Goal: Information Seeking & Learning: Check status

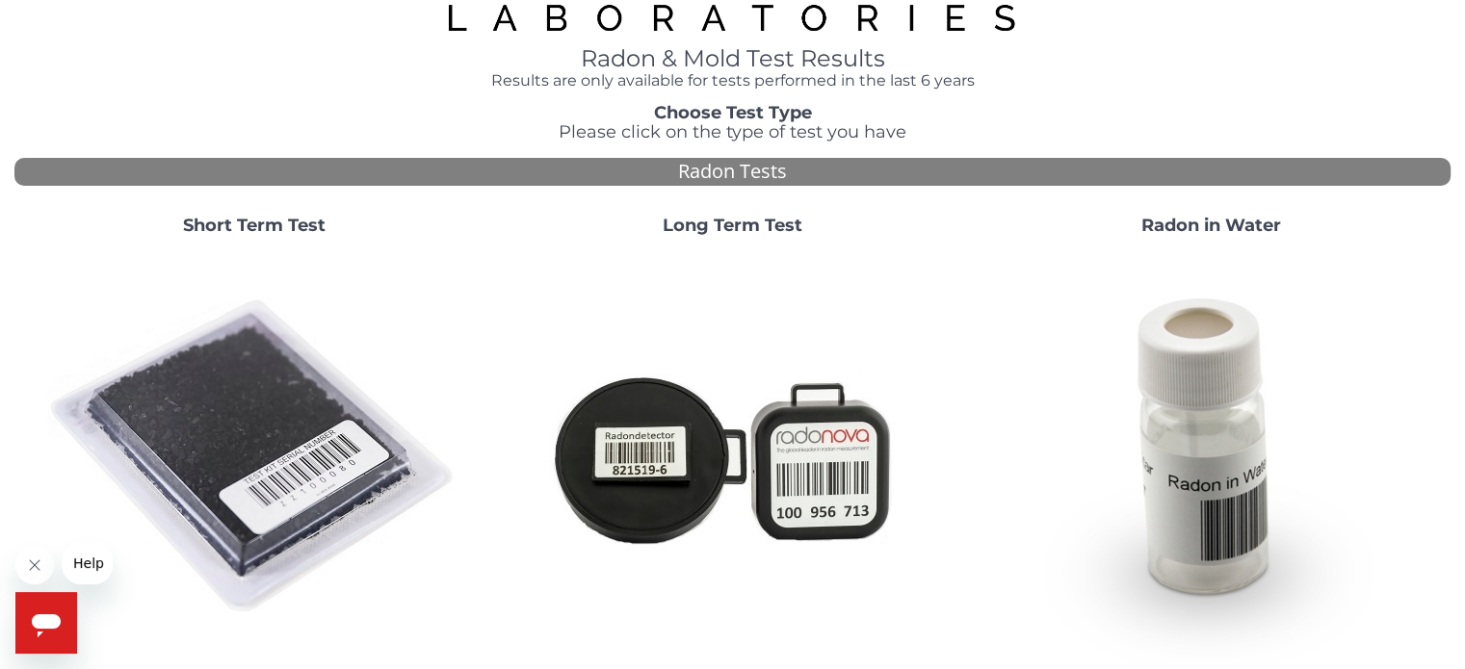
scroll to position [96, 0]
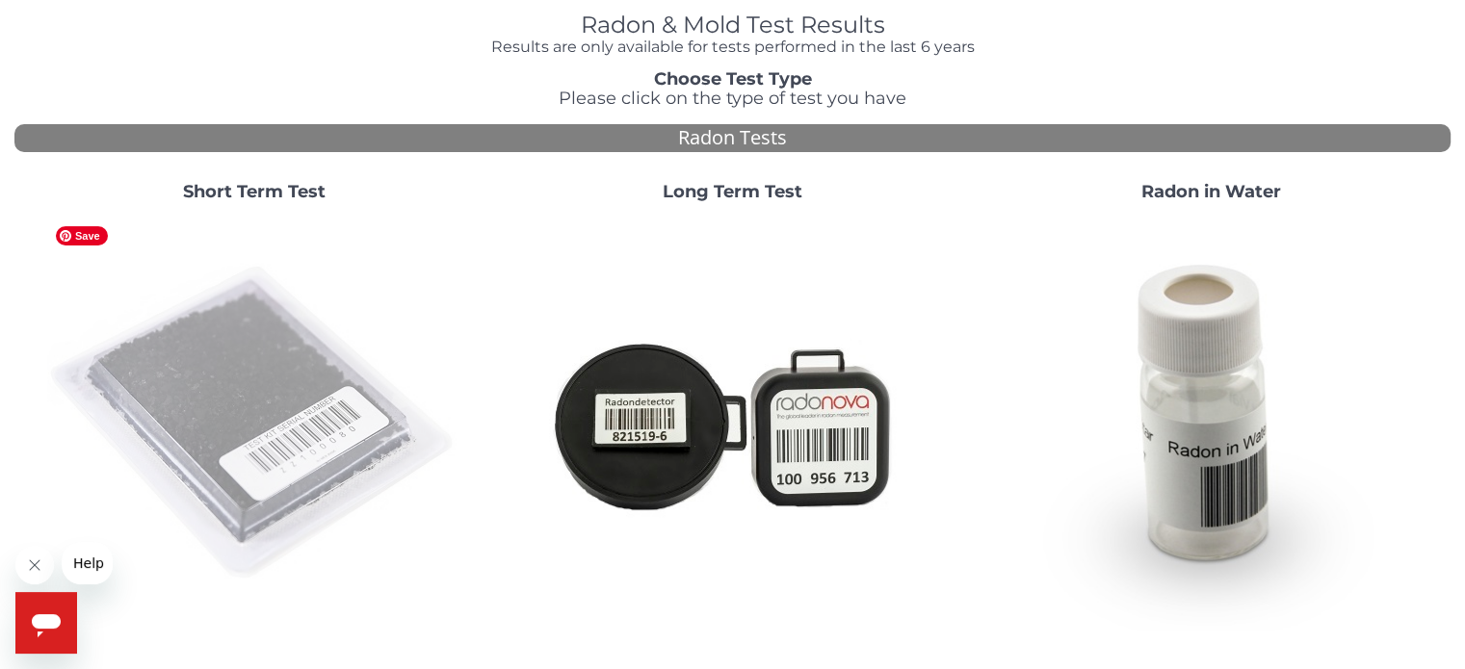
click at [220, 380] on img at bounding box center [254, 424] width 414 height 414
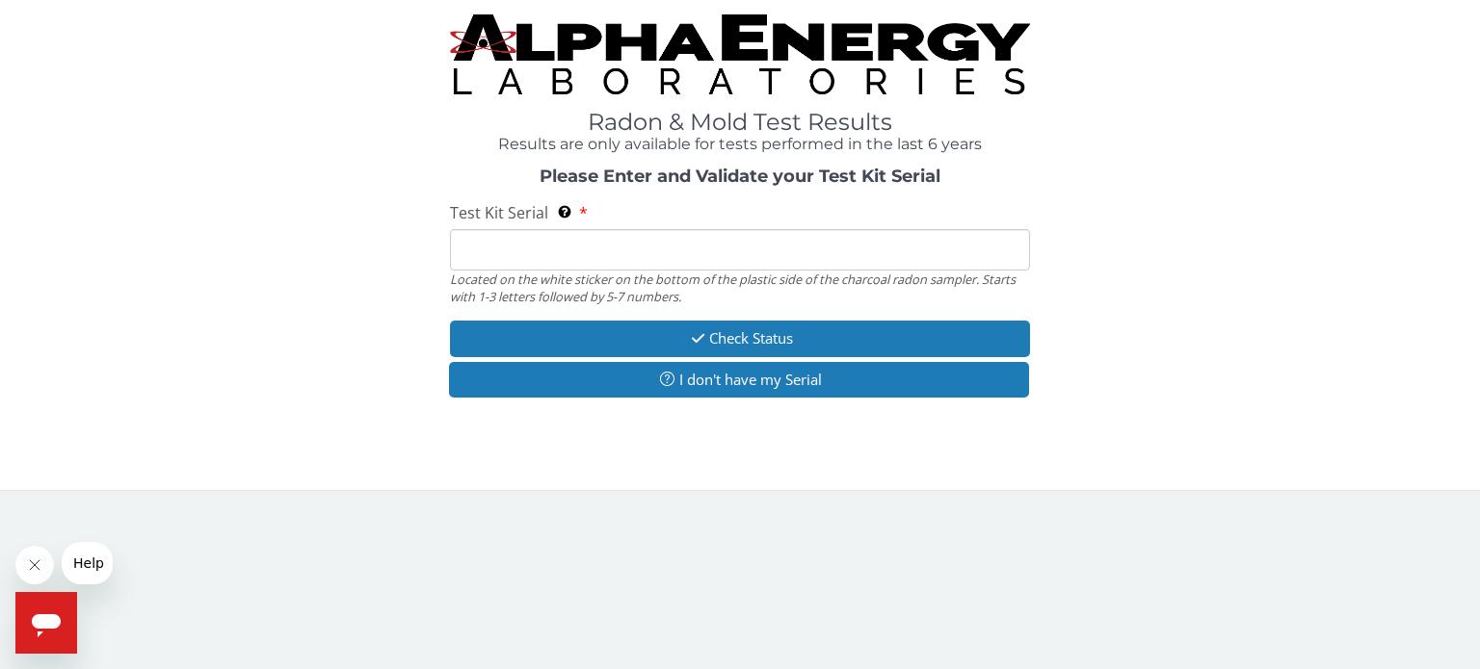
click at [484, 255] on input "Test Kit Serial Located on the white sticker on the bottom of the plastic side …" at bounding box center [740, 249] width 580 height 41
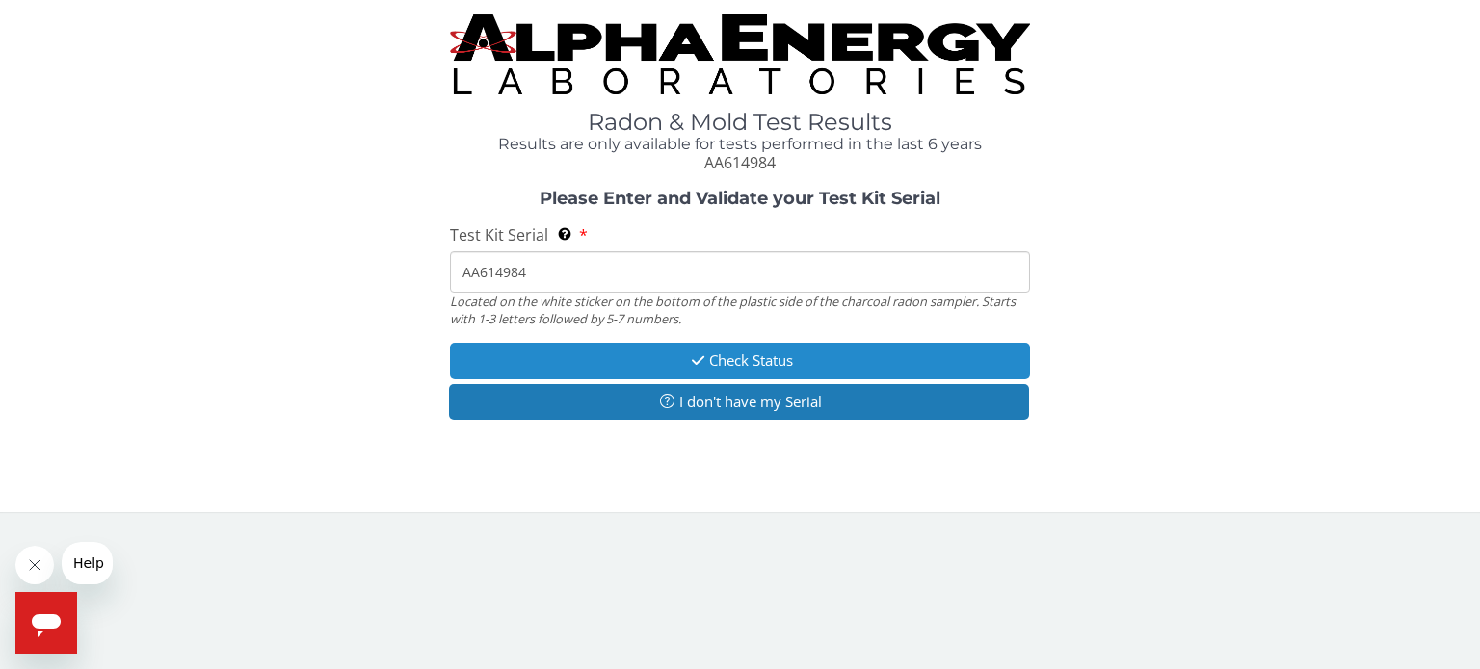
type input "AA614984"
click at [720, 357] on button "Check Status" at bounding box center [740, 361] width 580 height 36
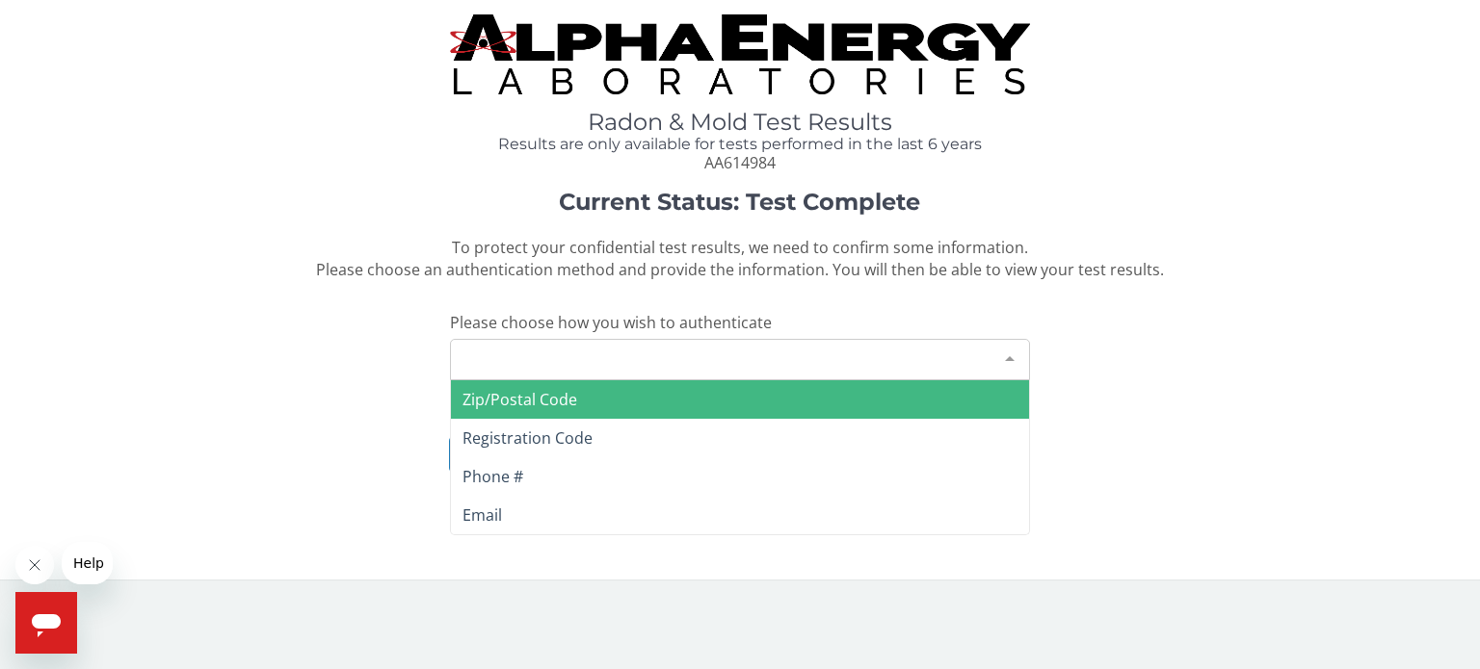
click at [507, 361] on div "Please make a selection" at bounding box center [740, 359] width 580 height 41
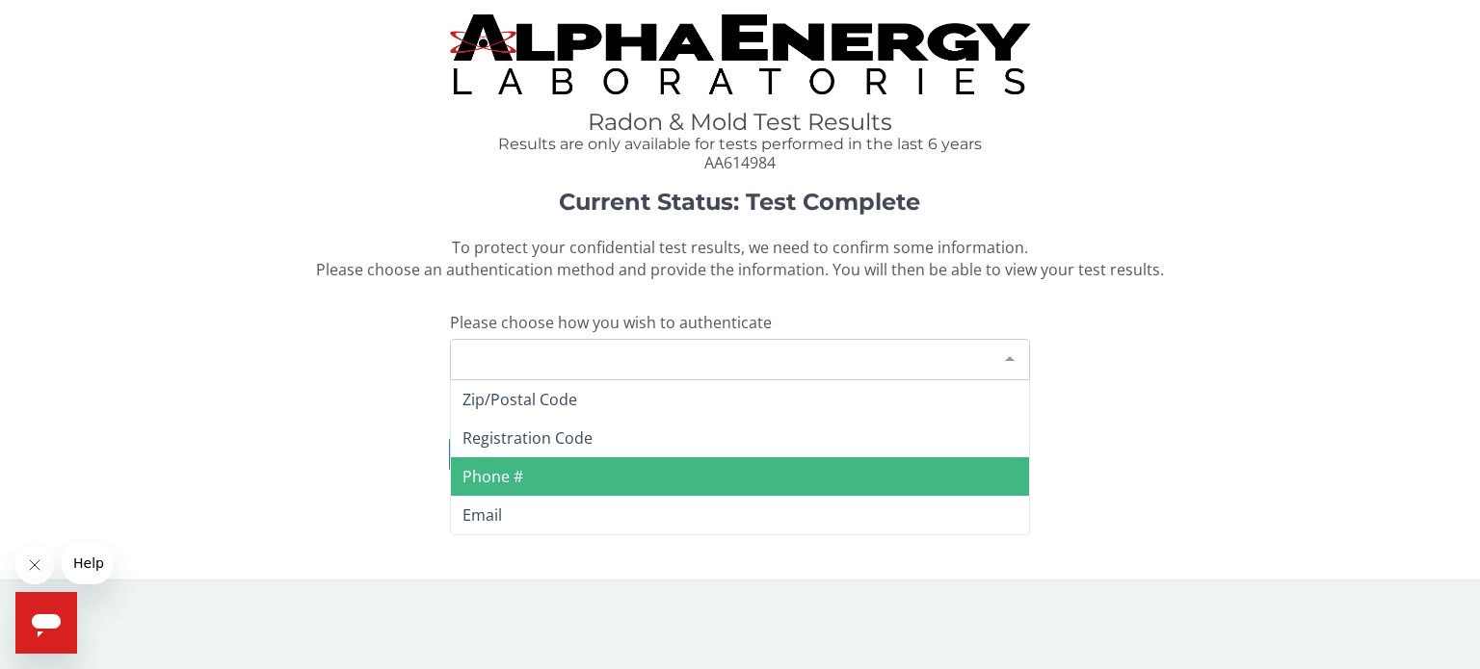
click at [523, 471] on span "Phone #" at bounding box center [740, 477] width 578 height 39
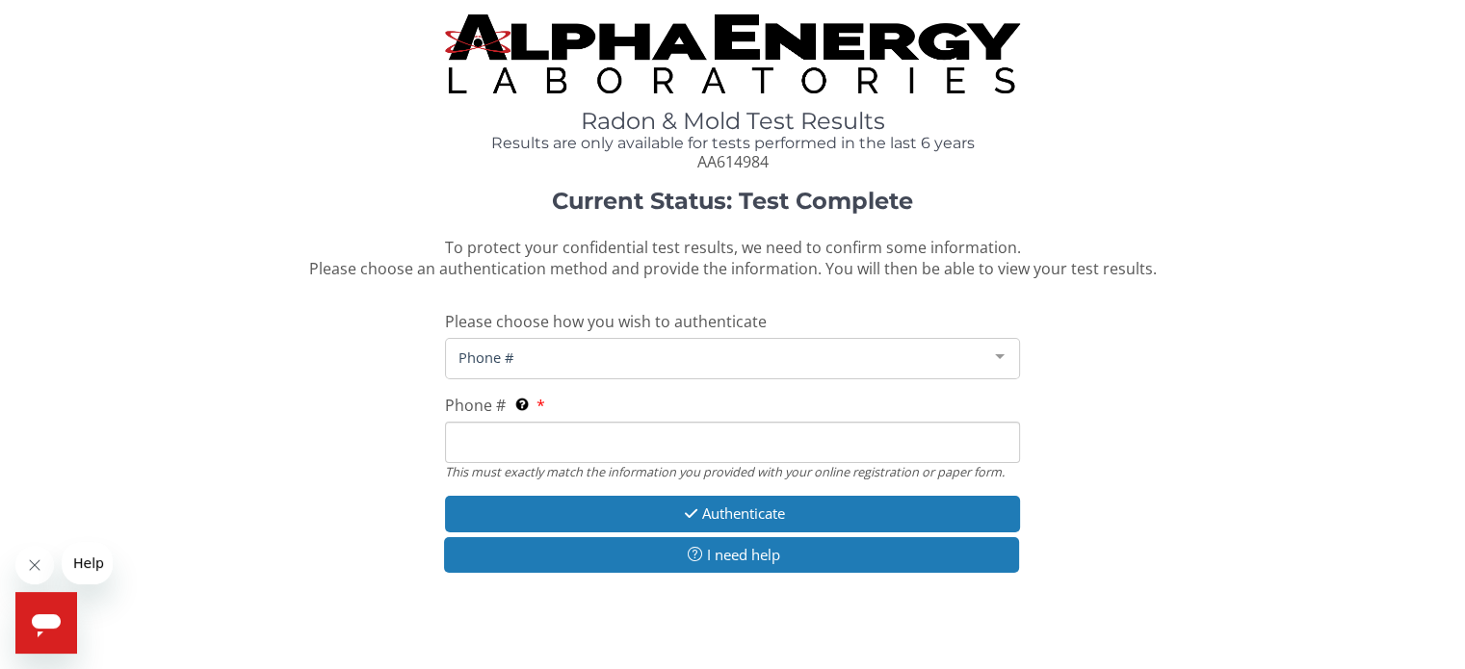
click at [559, 443] on input "Phone # This must exactly match the information you provided with your online r…" at bounding box center [732, 442] width 574 height 41
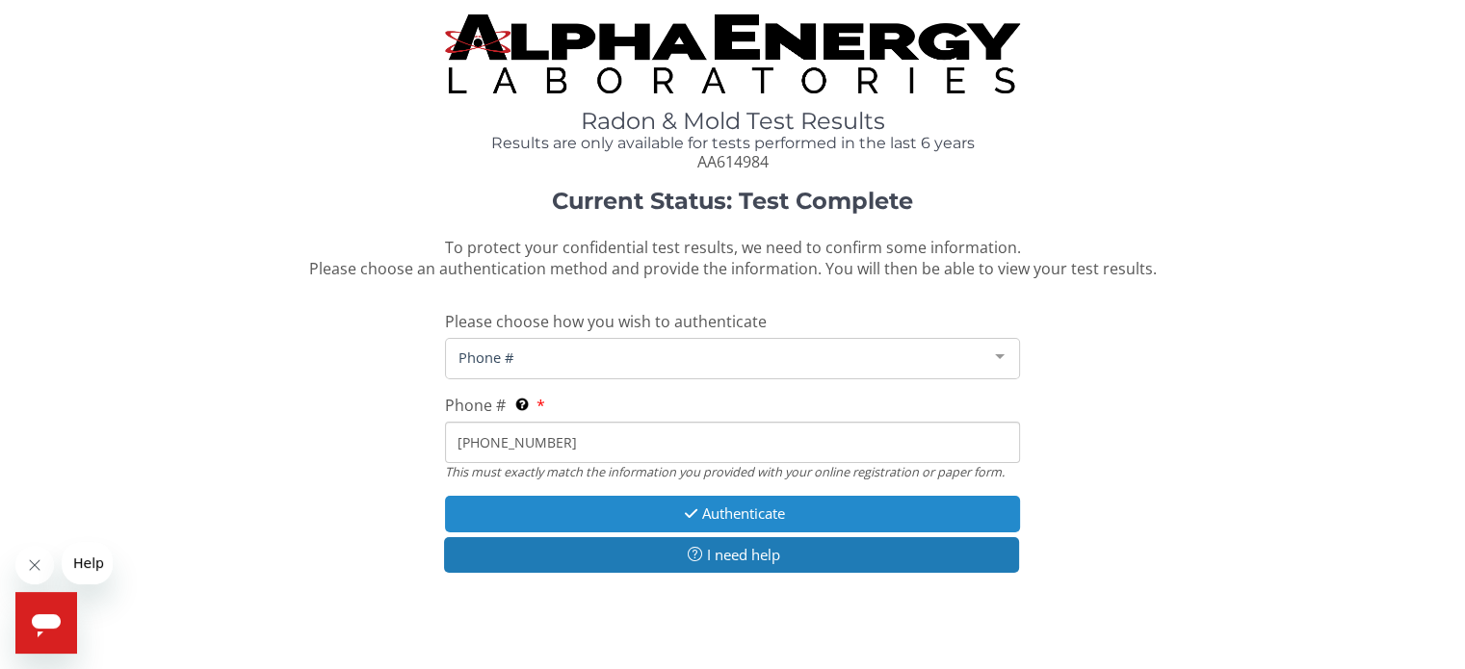
type input "[PHONE_NUMBER]"
click at [748, 511] on button "Authenticate" at bounding box center [732, 514] width 574 height 36
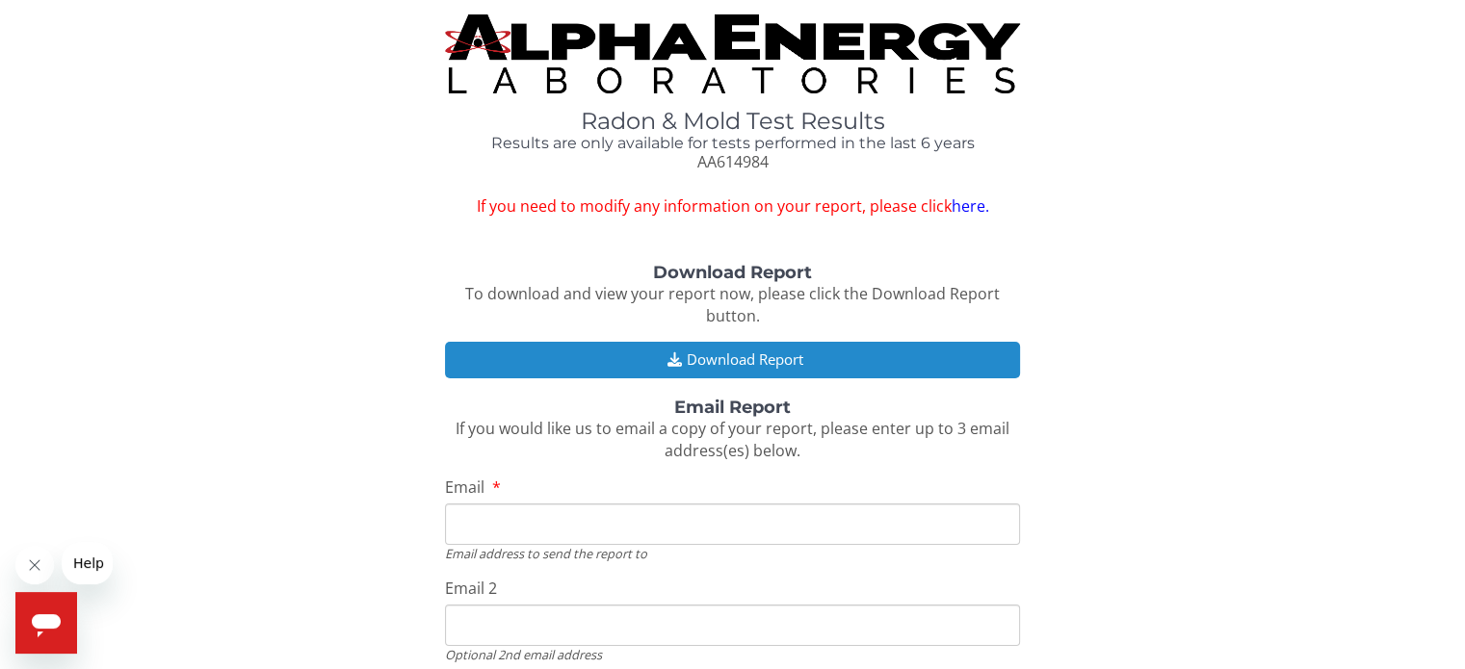
click at [727, 359] on button "Download Report" at bounding box center [732, 360] width 574 height 36
